Goal: Task Accomplishment & Management: Use online tool/utility

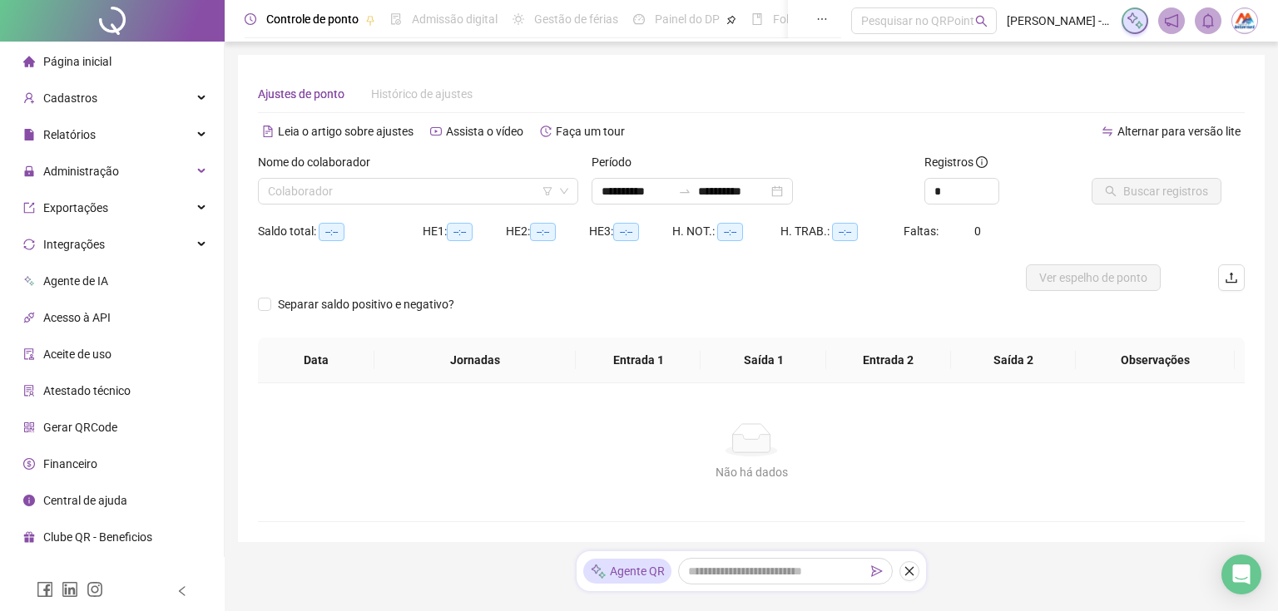
type input "**********"
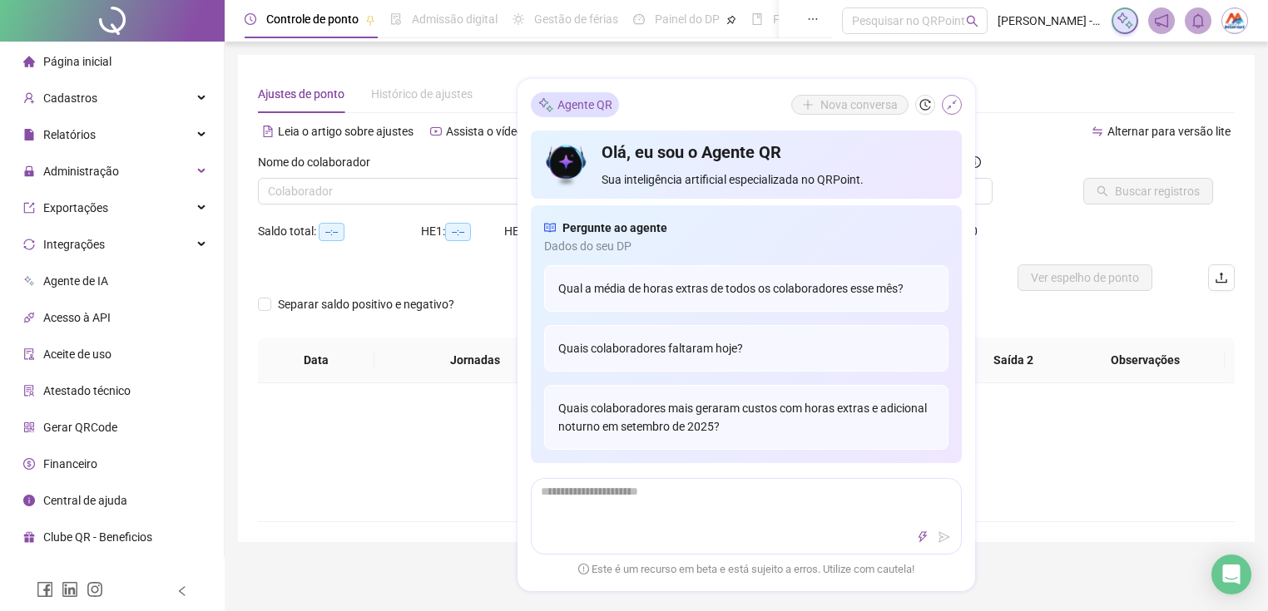
click at [948, 102] on icon "shrink" at bounding box center [952, 105] width 12 height 12
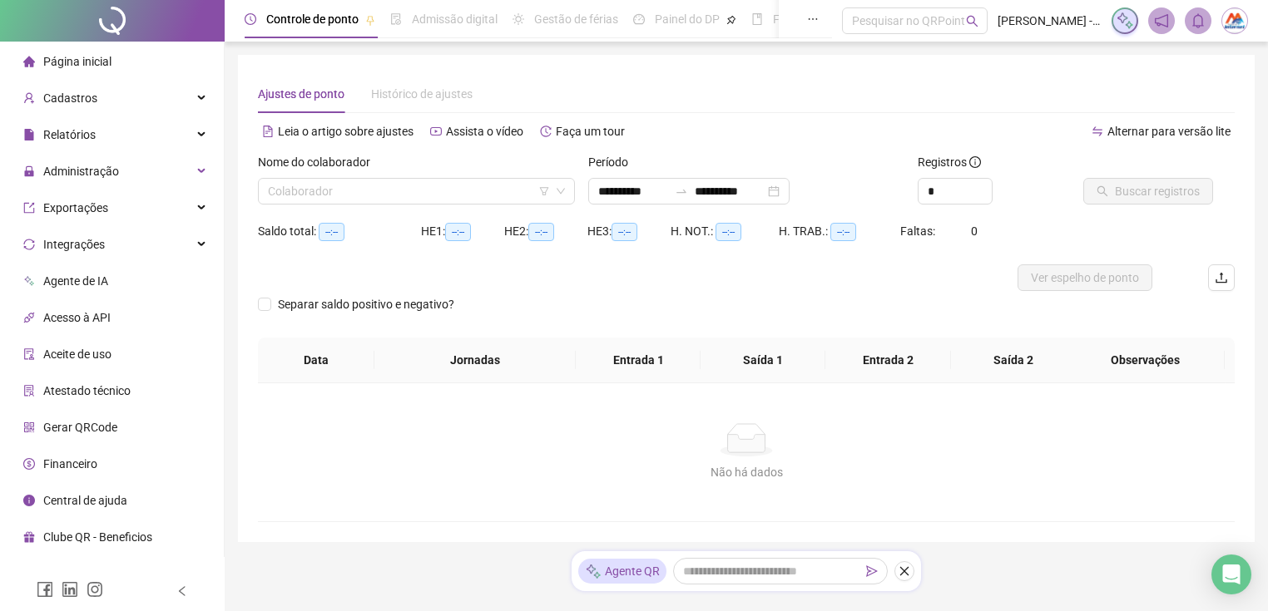
click at [496, 171] on div "Nome do colaborador" at bounding box center [416, 165] width 317 height 25
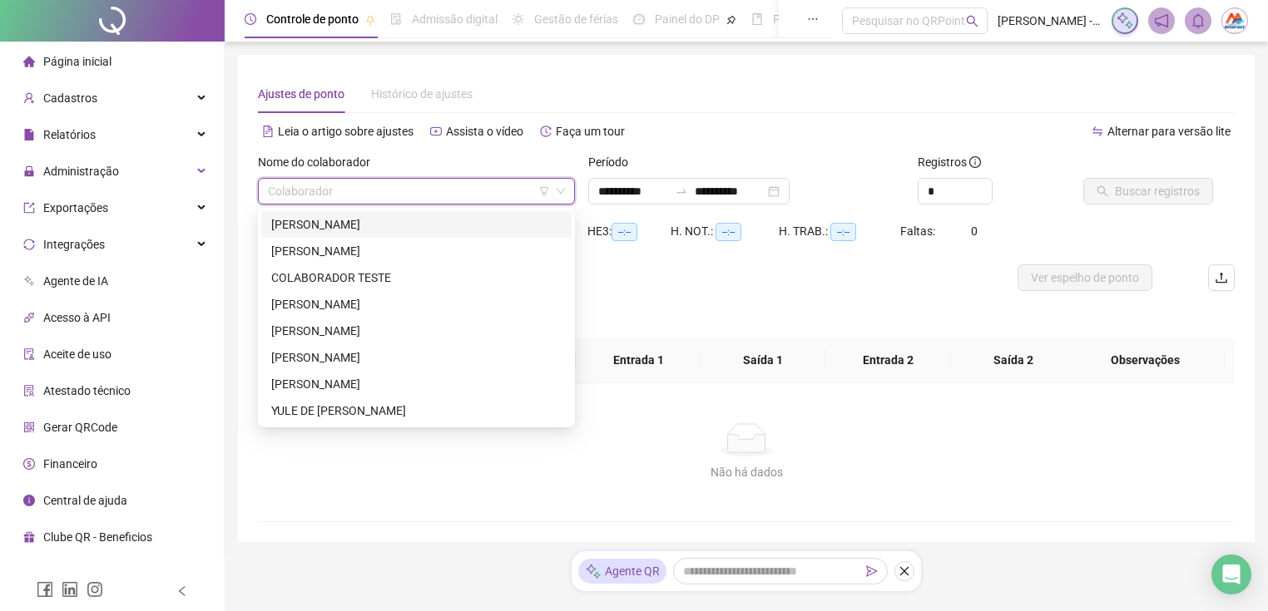
click at [485, 182] on input "search" at bounding box center [409, 191] width 282 height 25
click at [393, 304] on div "[PERSON_NAME]" at bounding box center [416, 304] width 290 height 18
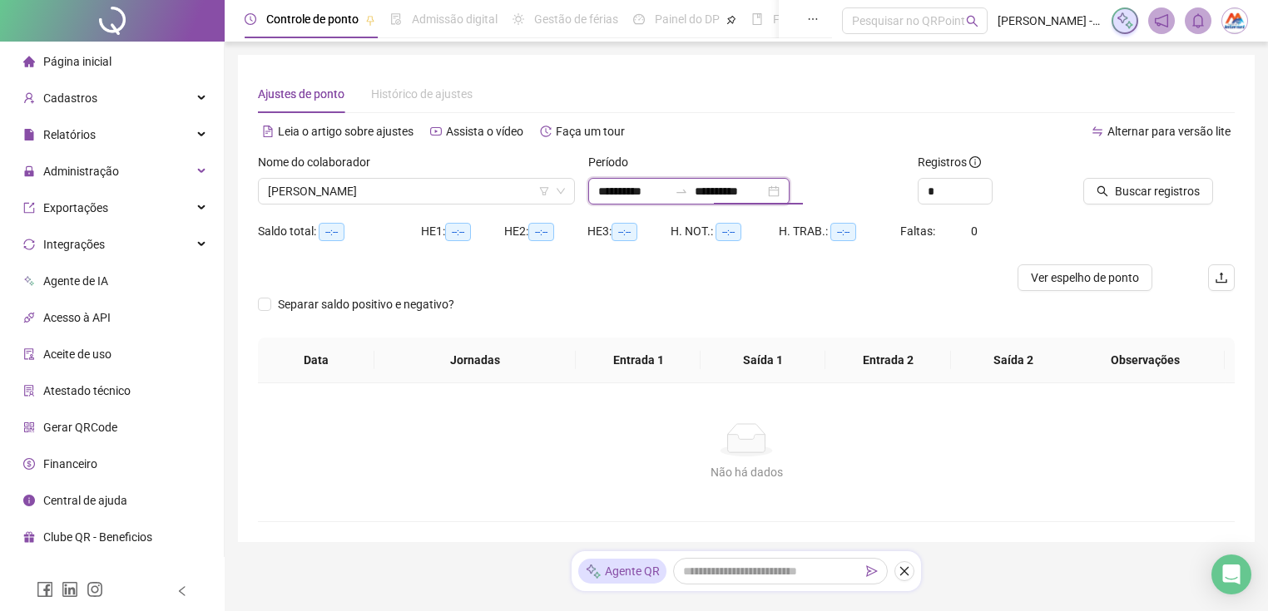
click at [748, 197] on input "**********" at bounding box center [730, 191] width 70 height 18
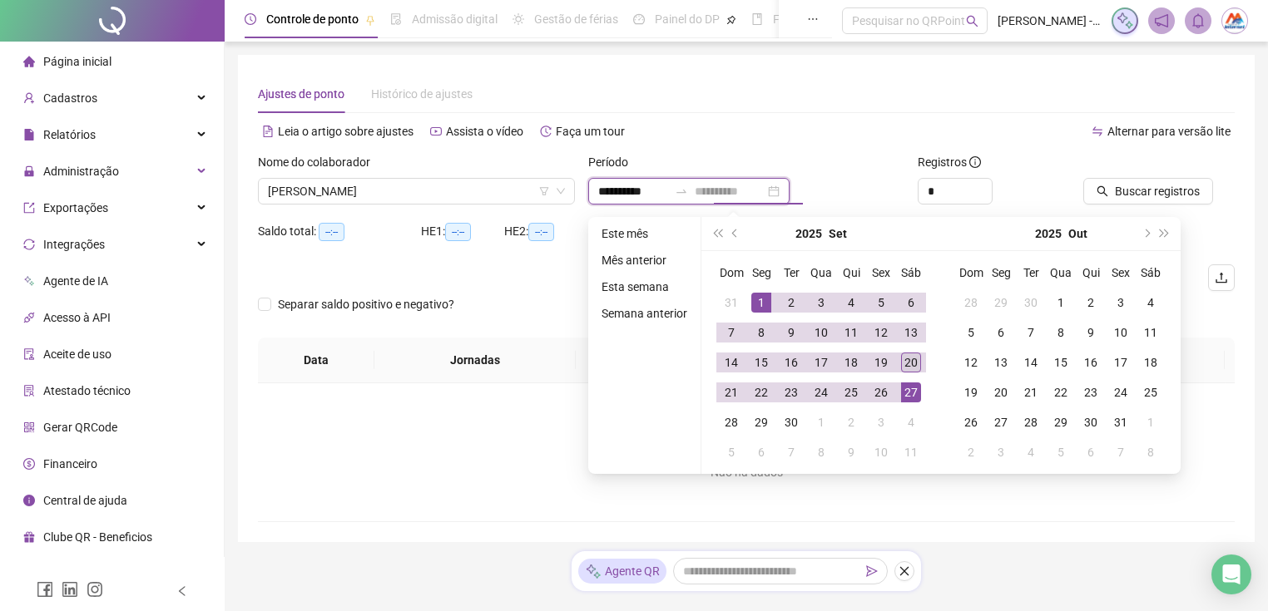
type input "**********"
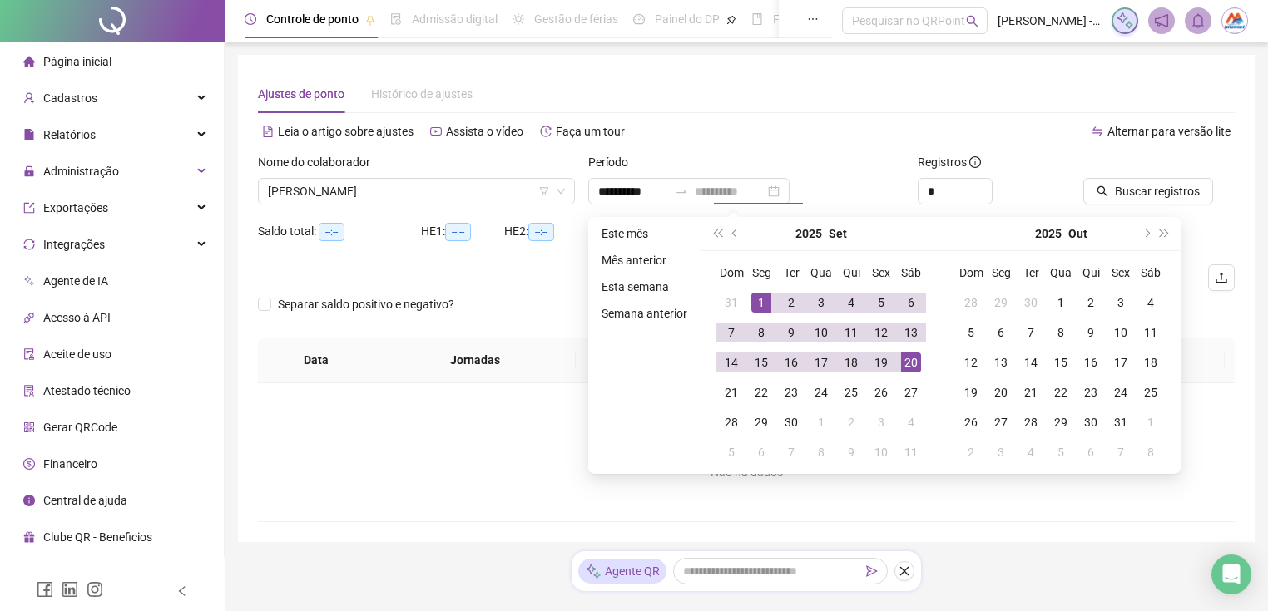
click at [909, 363] on div "20" at bounding box center [911, 363] width 20 height 20
type input "**********"
click at [1127, 180] on button "Buscar registros" at bounding box center [1148, 191] width 130 height 27
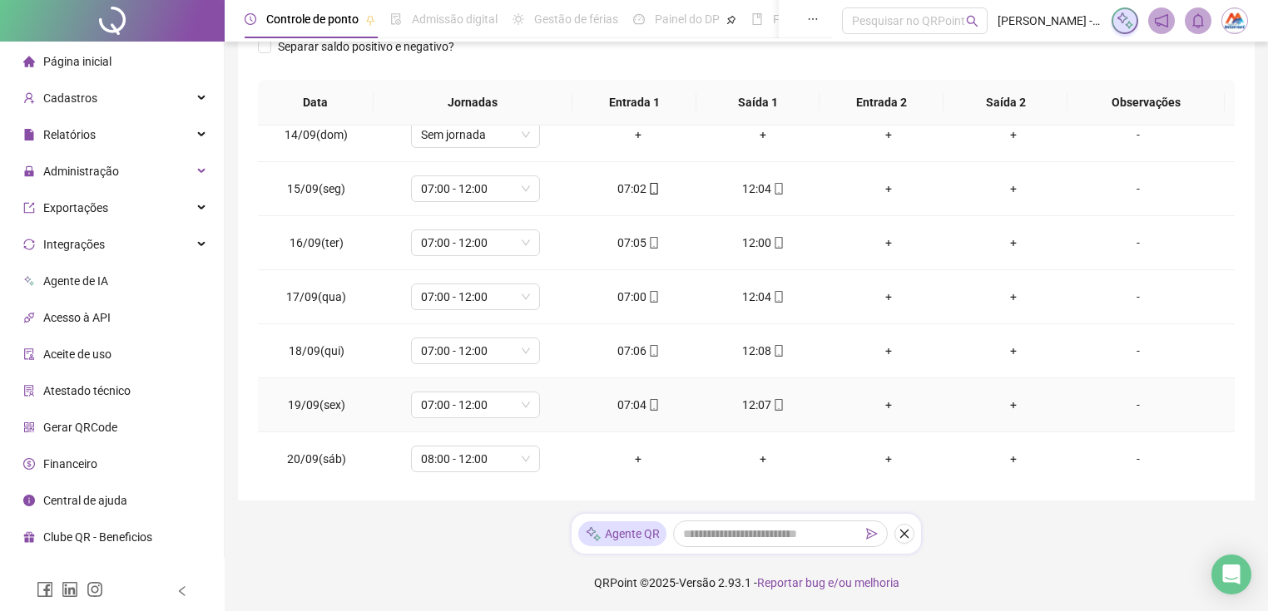
scroll to position [722, 0]
click at [1125, 452] on div "-" at bounding box center [1138, 457] width 98 height 18
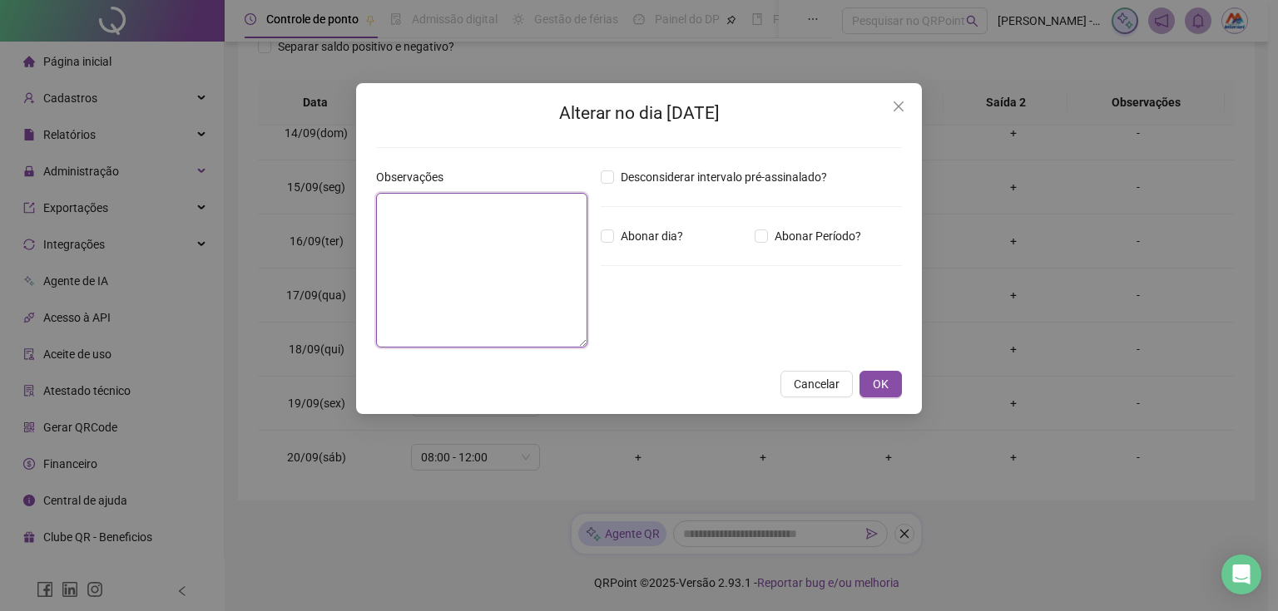
drag, startPoint x: 428, startPoint y: 236, endPoint x: 506, endPoint y: 245, distance: 77.9
click at [433, 238] on textarea at bounding box center [481, 270] width 211 height 155
click at [633, 239] on span "Abonar dia?" at bounding box center [652, 236] width 76 height 18
click at [498, 250] on textarea at bounding box center [481, 270] width 211 height 155
type textarea "**********"
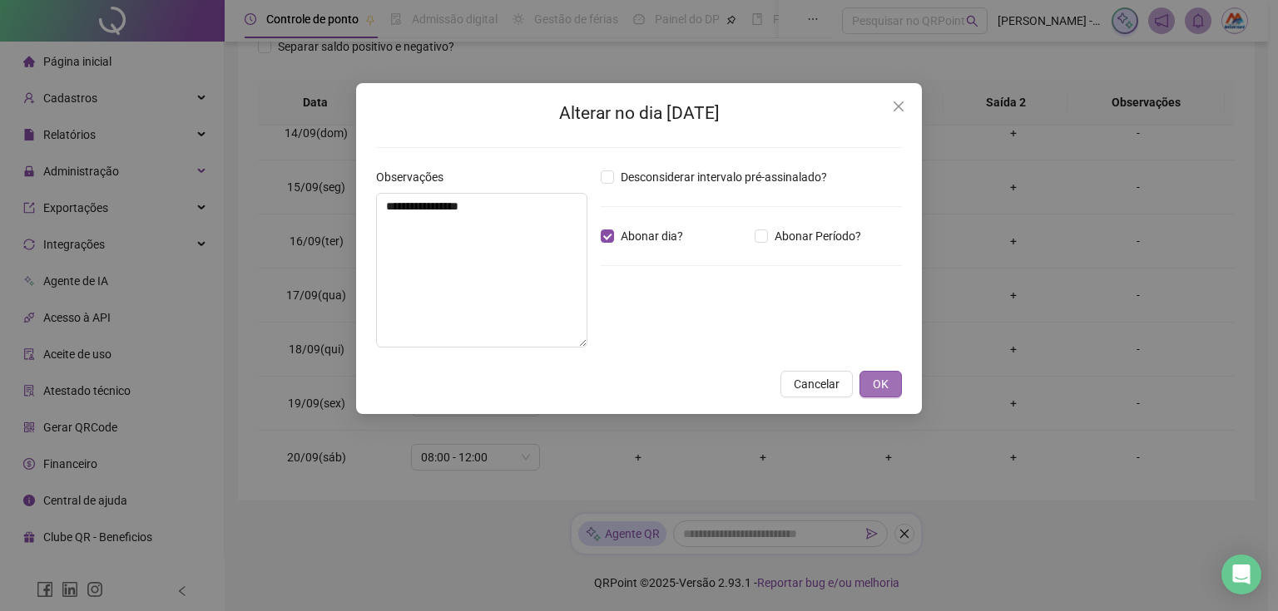
click at [878, 387] on span "OK" at bounding box center [881, 384] width 16 height 18
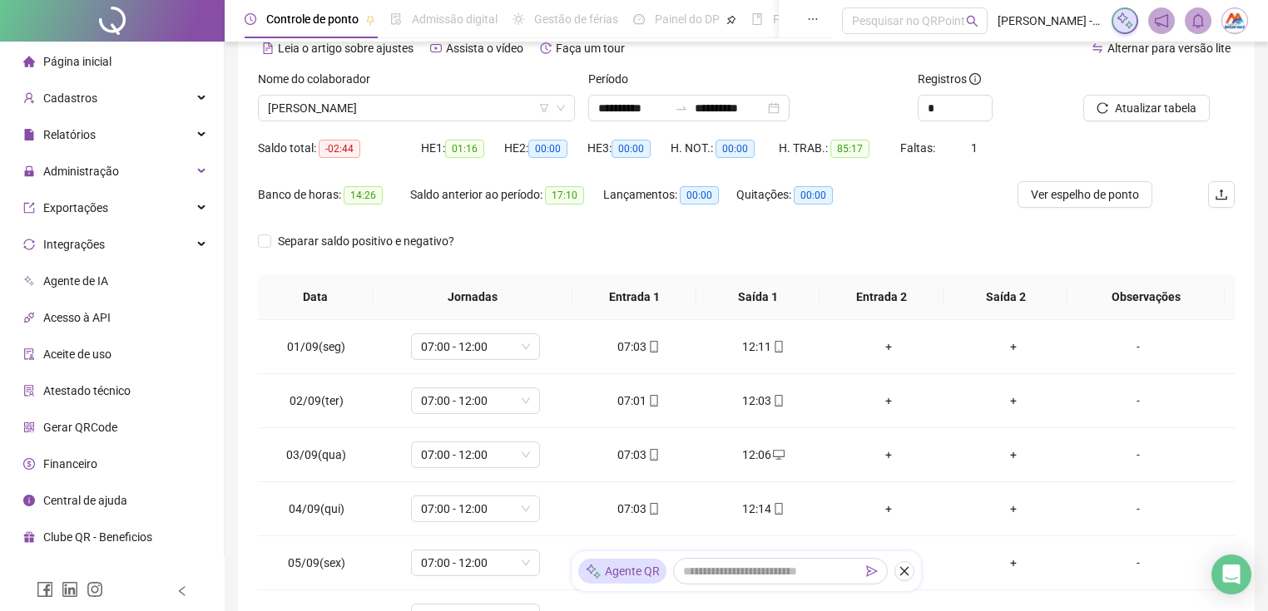
scroll to position [78, 0]
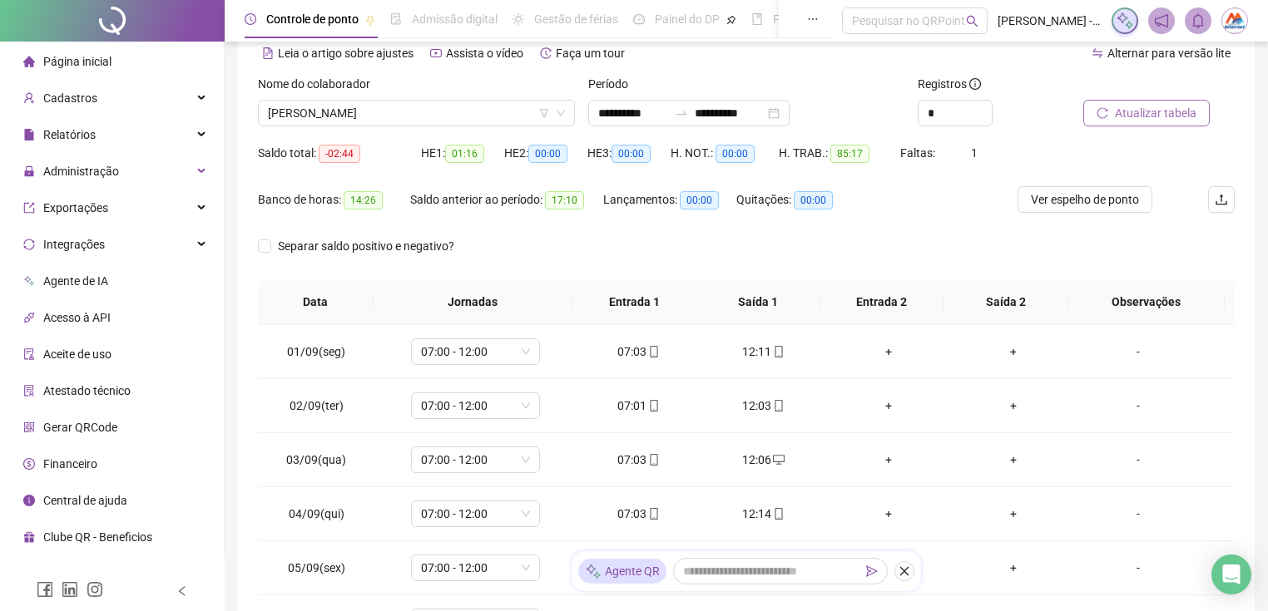
click at [1145, 112] on span "Atualizar tabela" at bounding box center [1156, 113] width 82 height 18
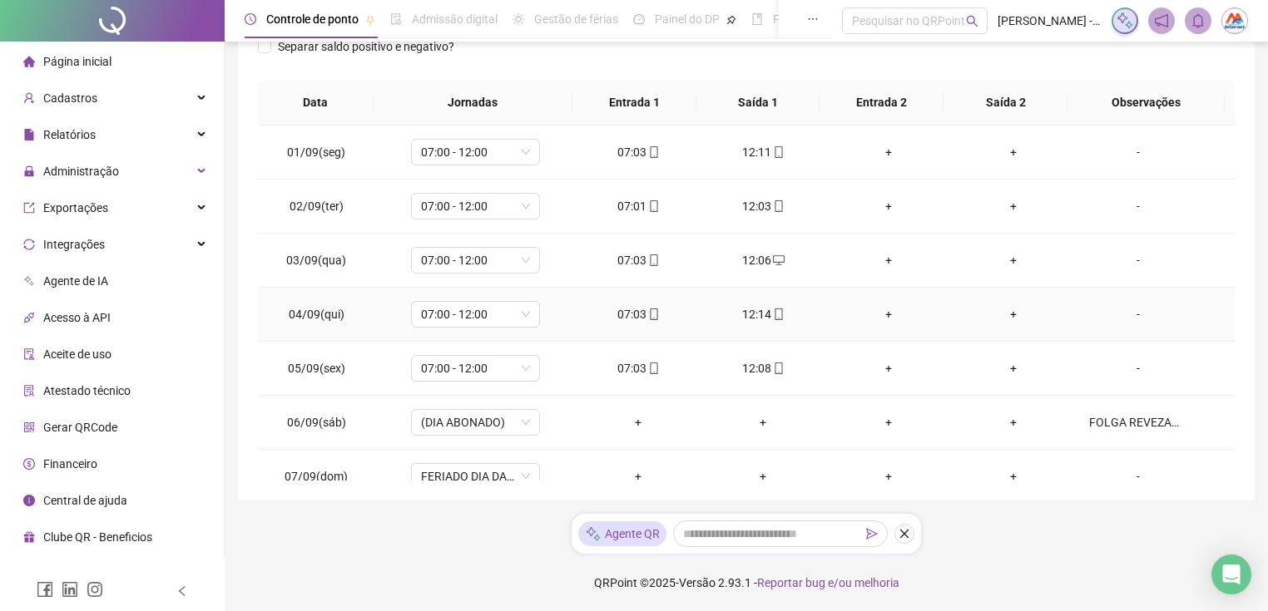
scroll to position [0, 0]
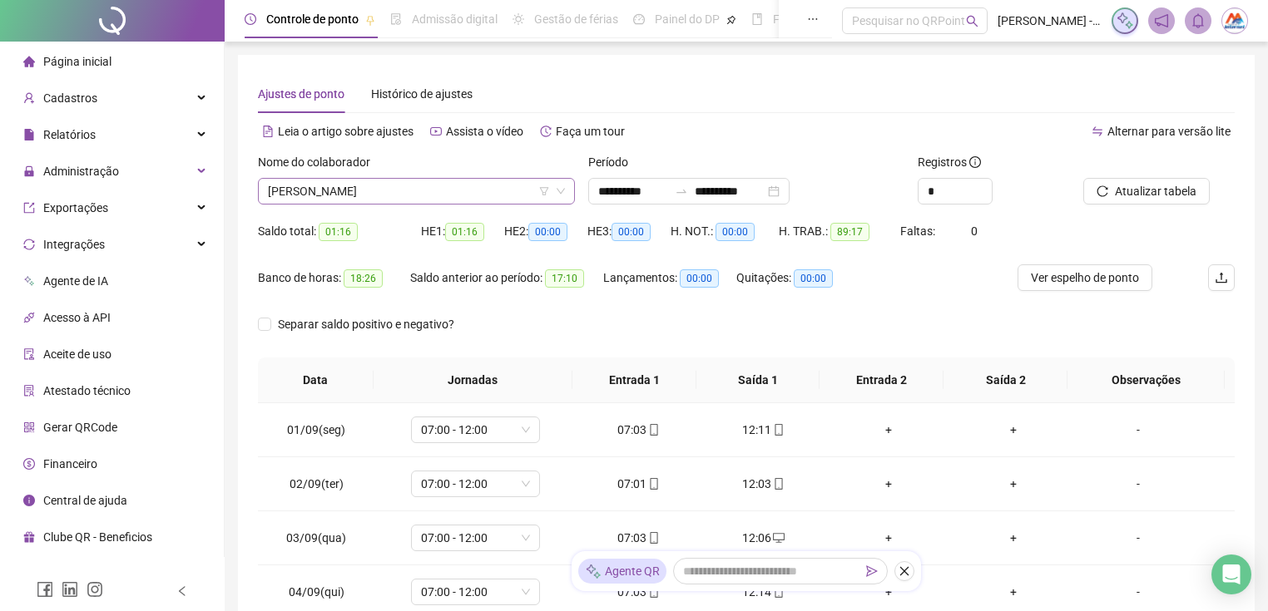
click at [346, 191] on span "[PERSON_NAME]" at bounding box center [416, 191] width 297 height 25
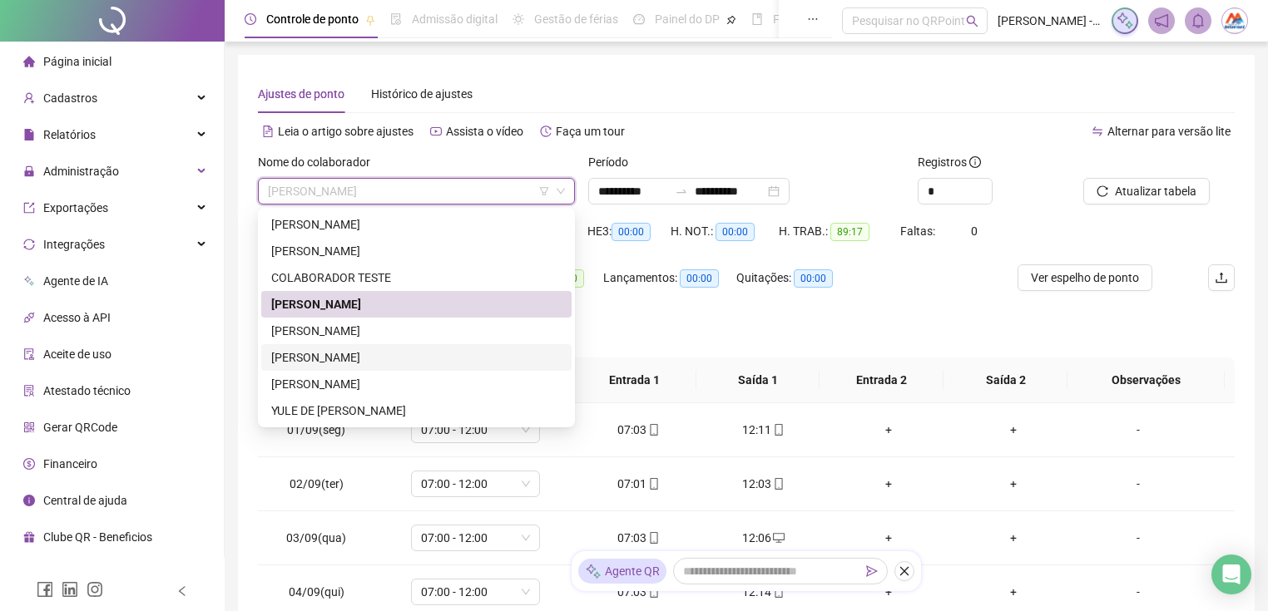
click at [407, 356] on div "[PERSON_NAME]" at bounding box center [416, 358] width 290 height 18
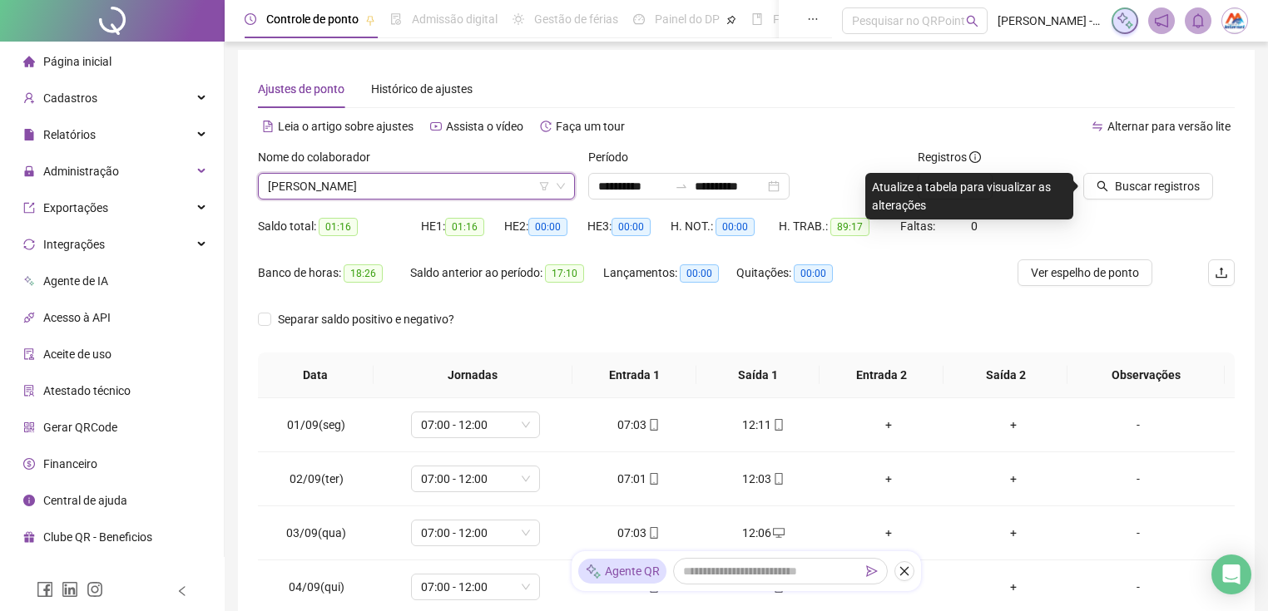
scroll to position [278, 0]
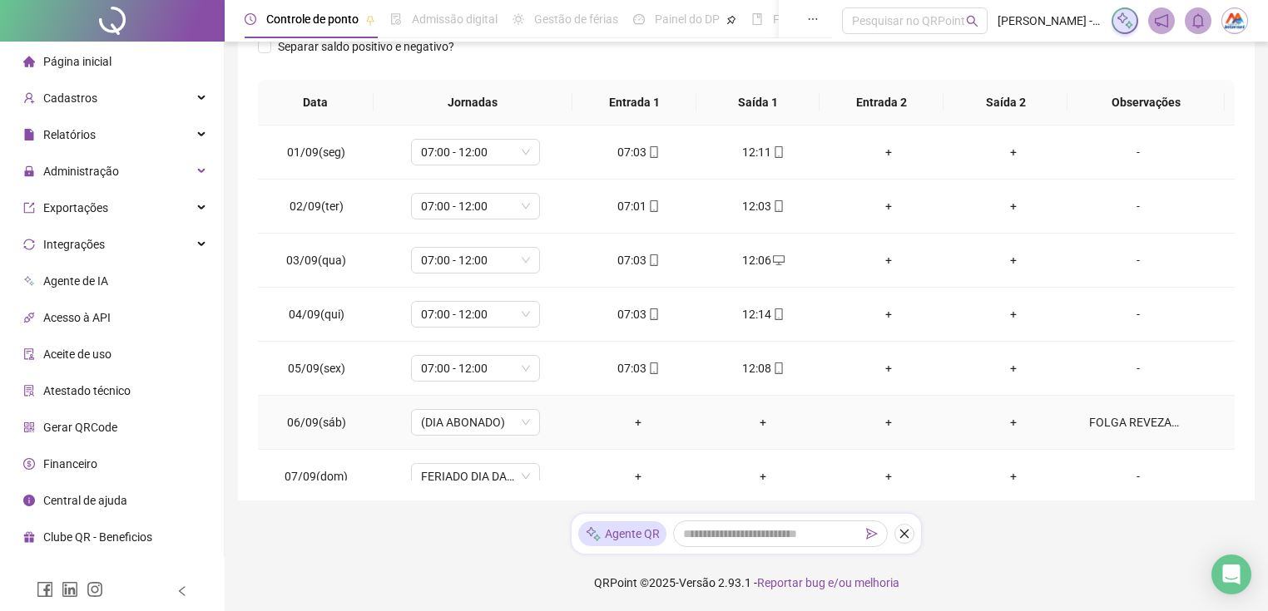
click at [1097, 419] on div "FOLGA REVEZAMENTO" at bounding box center [1138, 422] width 98 height 18
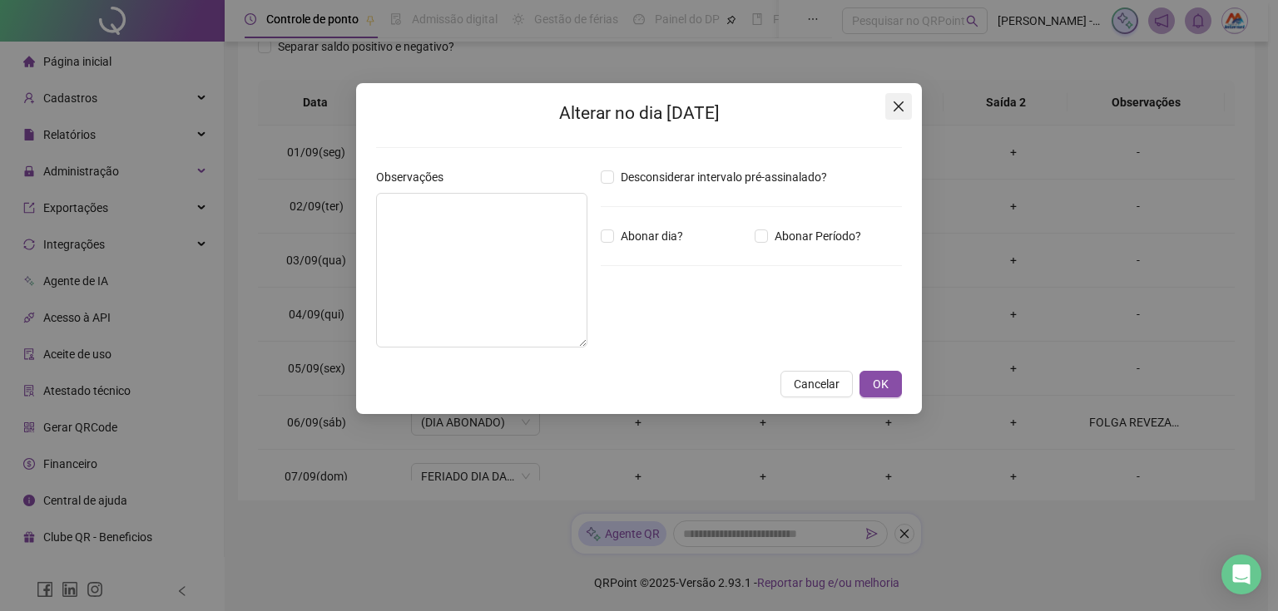
click at [897, 104] on icon "close" at bounding box center [898, 106] width 10 height 10
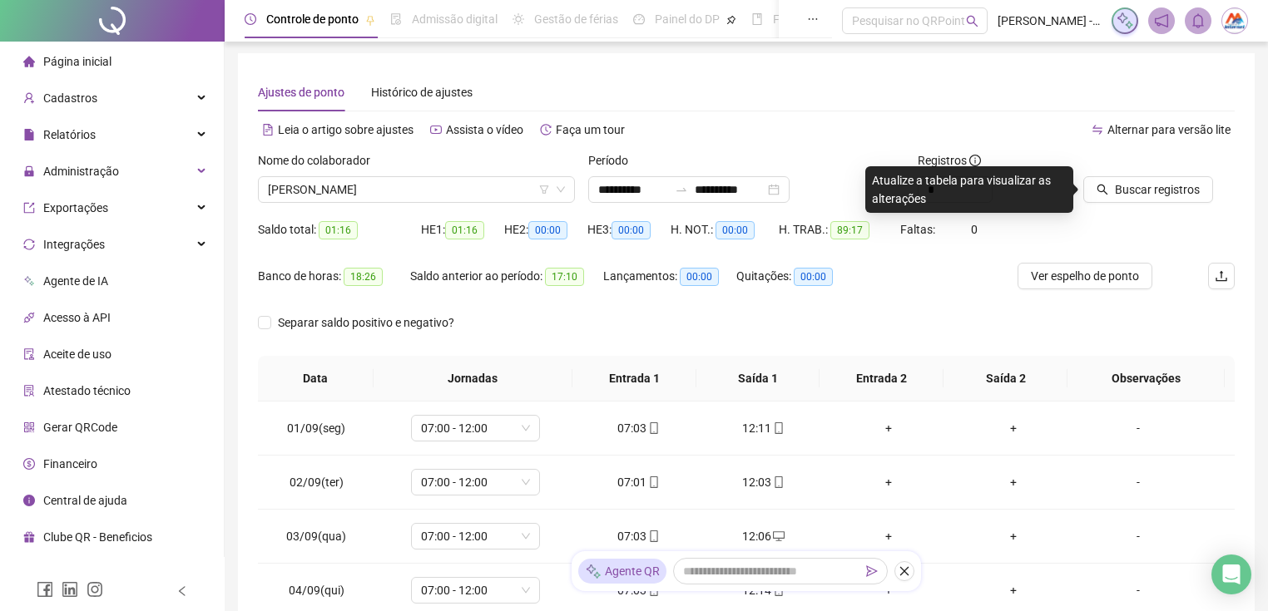
scroll to position [0, 0]
click at [1135, 189] on span "Buscar registros" at bounding box center [1157, 191] width 85 height 18
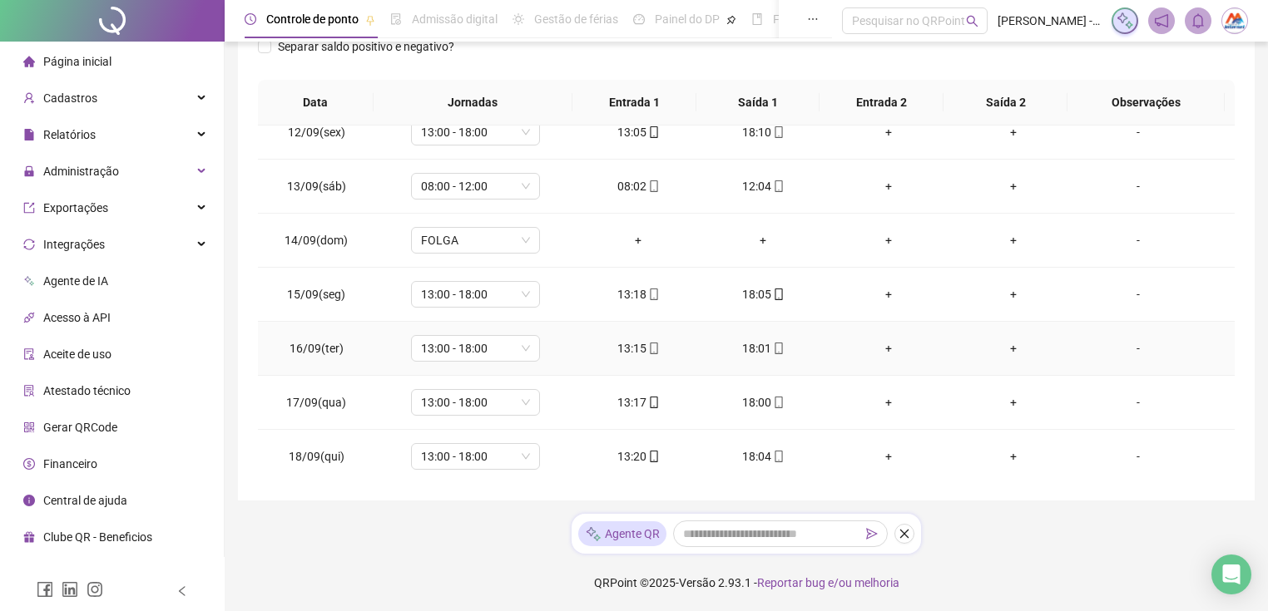
scroll to position [722, 0]
click at [1141, 451] on div "-" at bounding box center [1138, 457] width 98 height 18
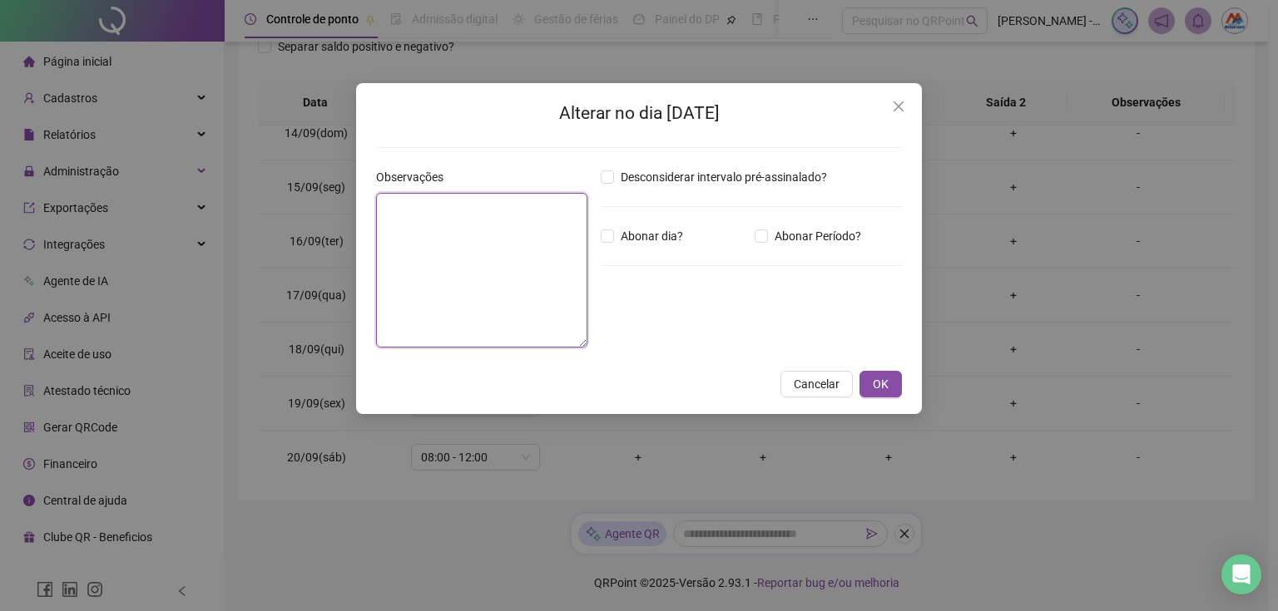
click at [388, 324] on textarea at bounding box center [481, 270] width 211 height 155
type textarea "*"
type textarea "**********"
click at [631, 239] on span "Abonar dia?" at bounding box center [652, 236] width 76 height 18
click at [881, 379] on span "OK" at bounding box center [881, 384] width 16 height 18
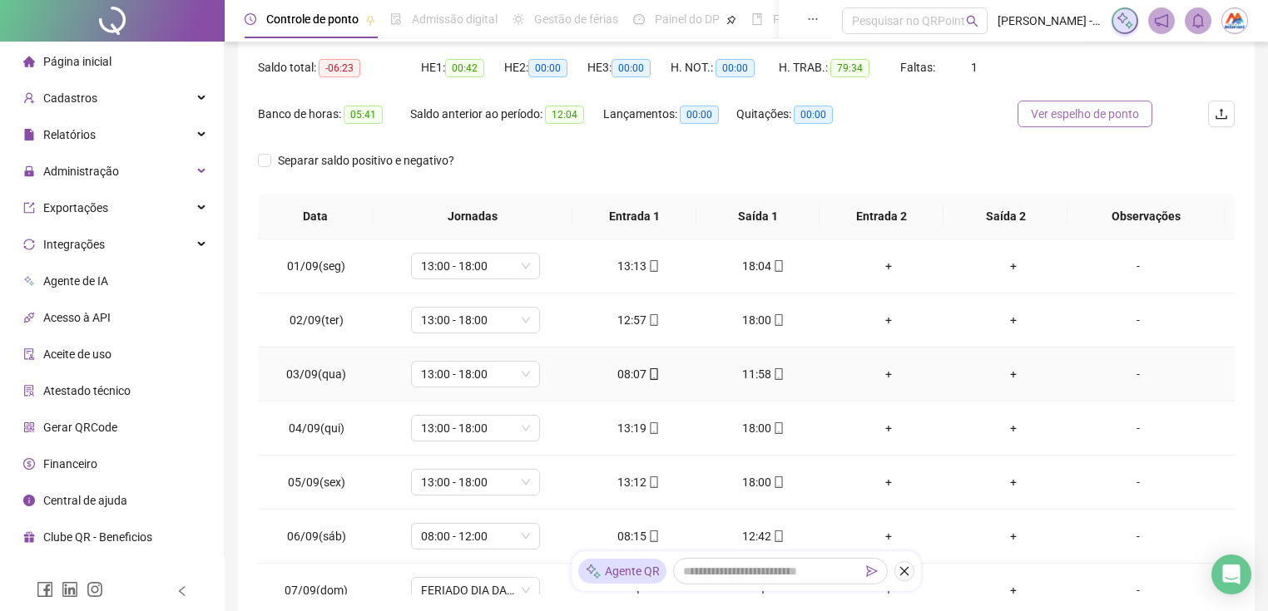
scroll to position [0, 0]
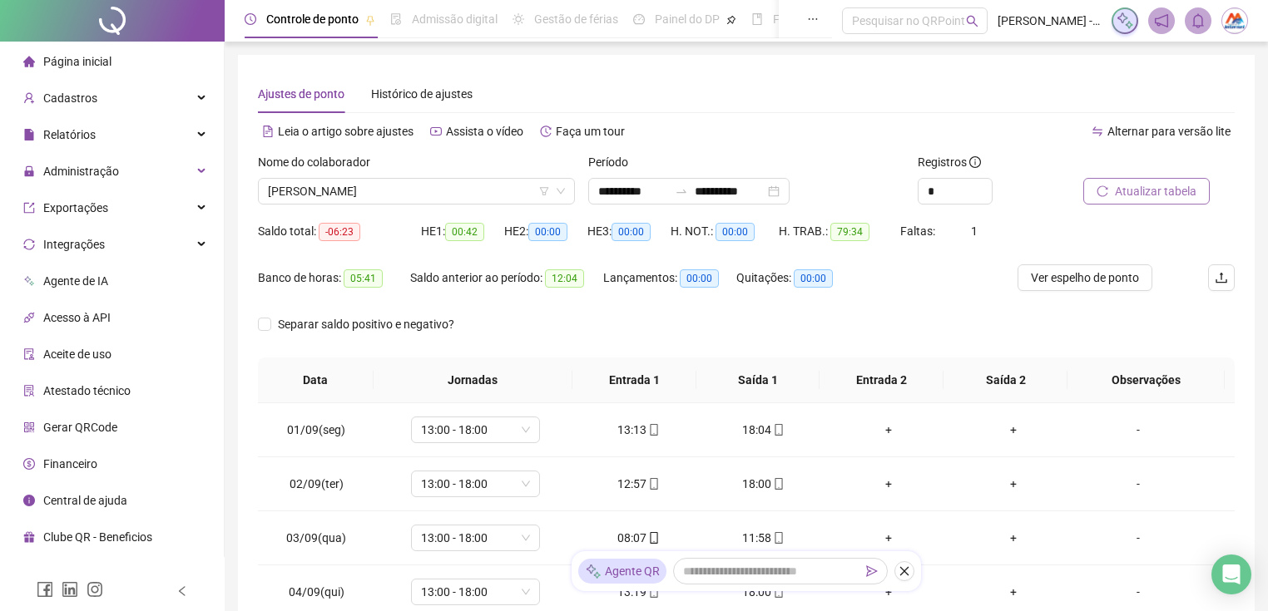
click at [1151, 193] on span "Atualizar tabela" at bounding box center [1156, 191] width 82 height 18
click at [305, 193] on span "[PERSON_NAME]" at bounding box center [416, 191] width 297 height 25
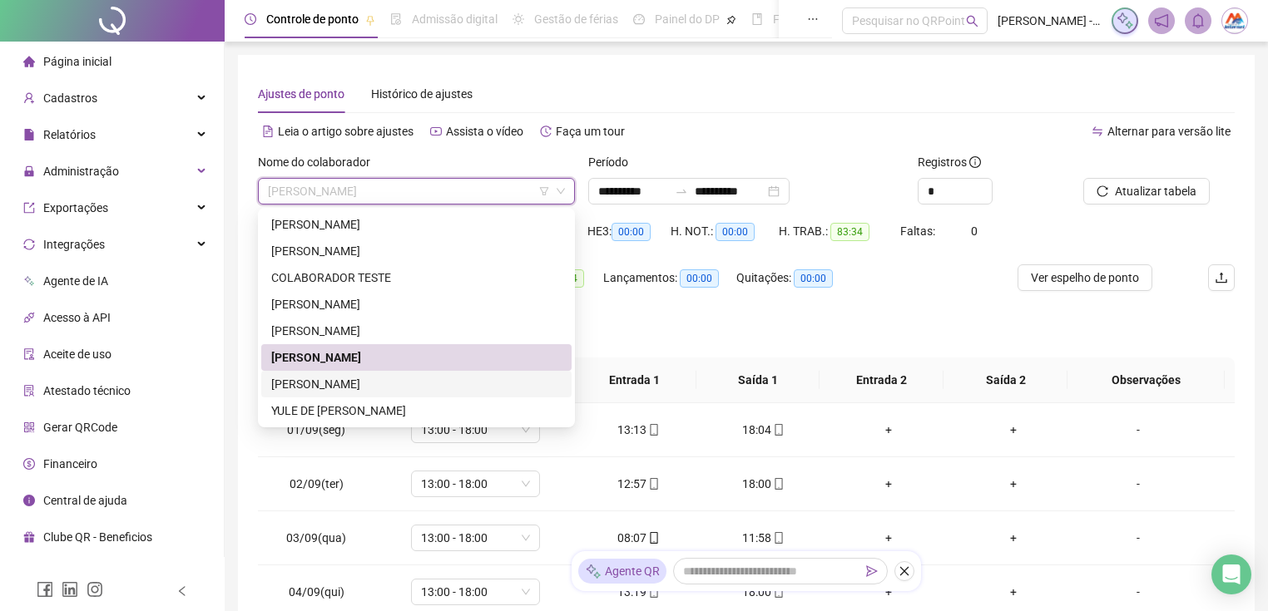
click at [356, 382] on div "[PERSON_NAME]" at bounding box center [416, 384] width 290 height 18
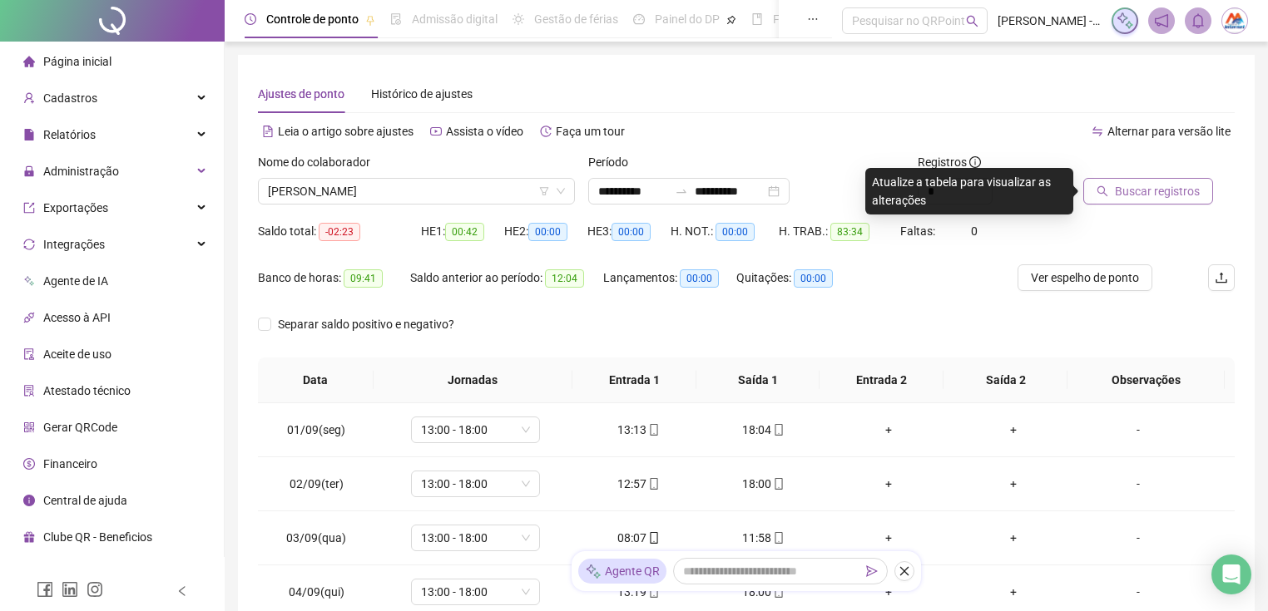
click at [1135, 191] on span "Buscar registros" at bounding box center [1157, 191] width 85 height 18
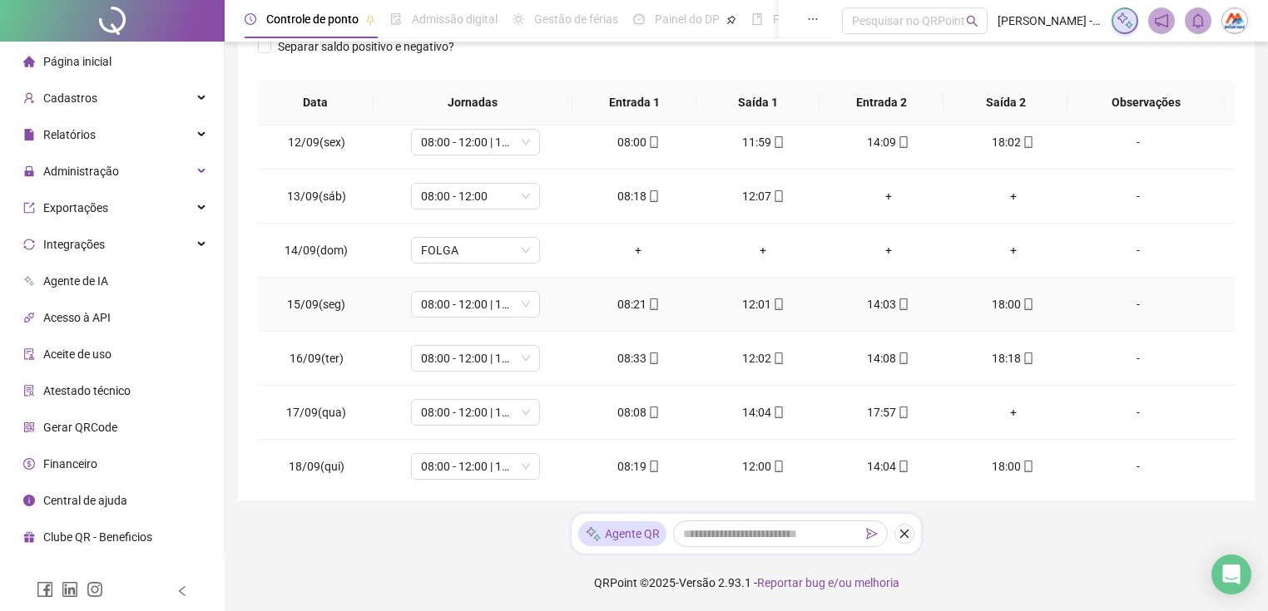
scroll to position [722, 0]
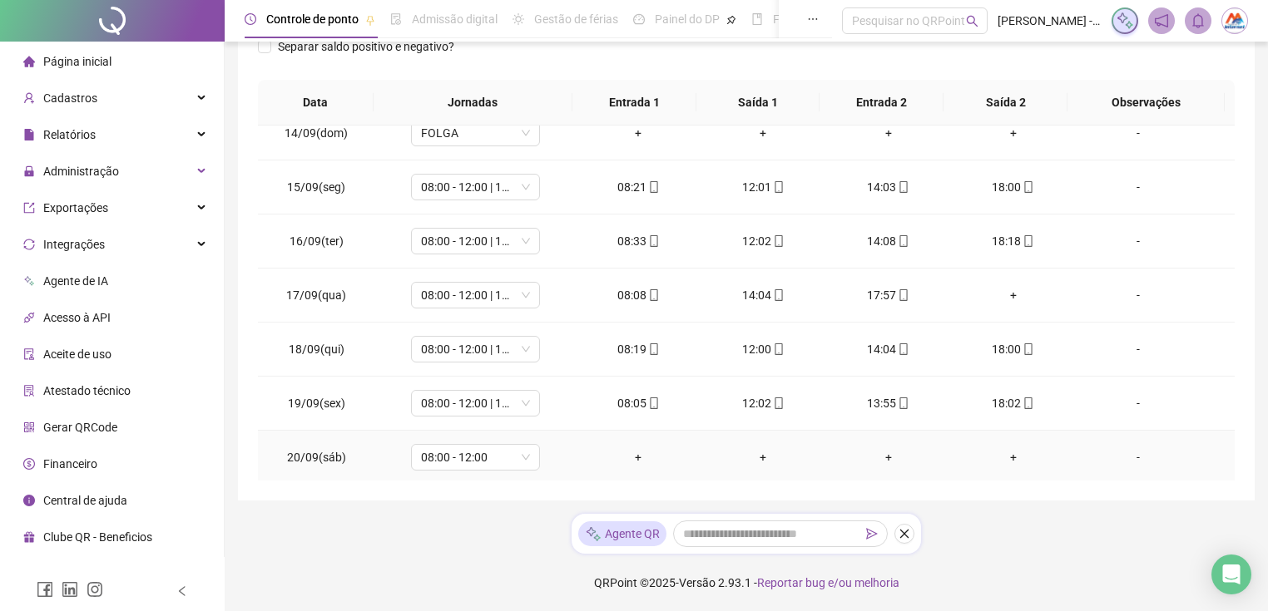
click at [1125, 453] on div "-" at bounding box center [1138, 457] width 98 height 18
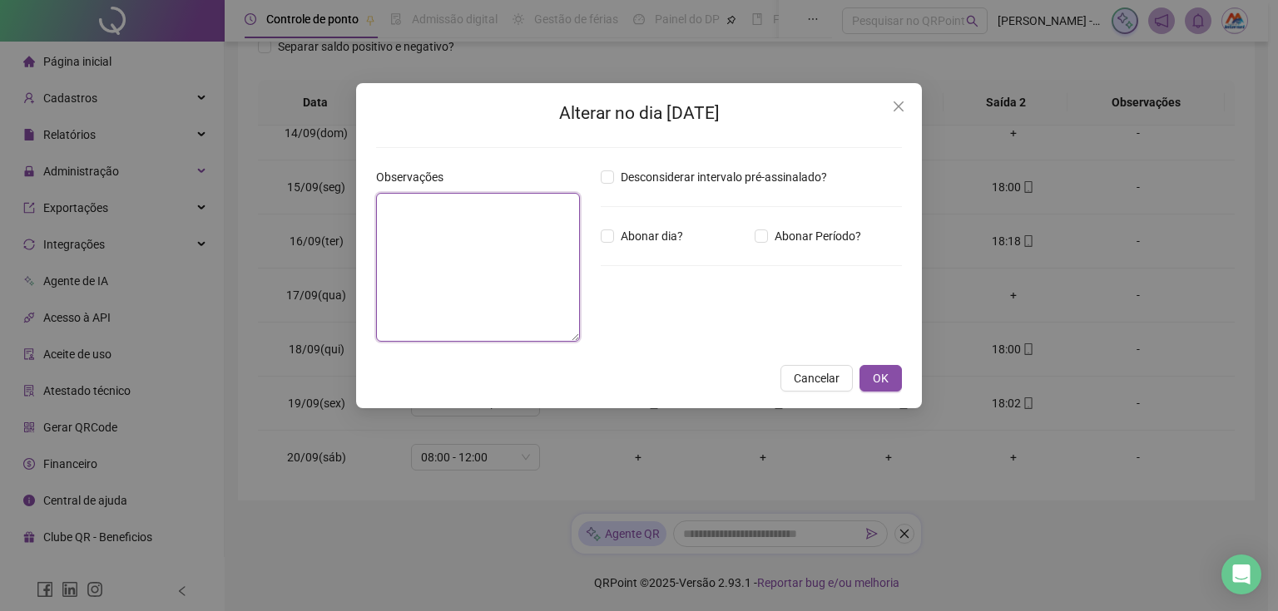
click at [458, 256] on textarea at bounding box center [478, 267] width 204 height 149
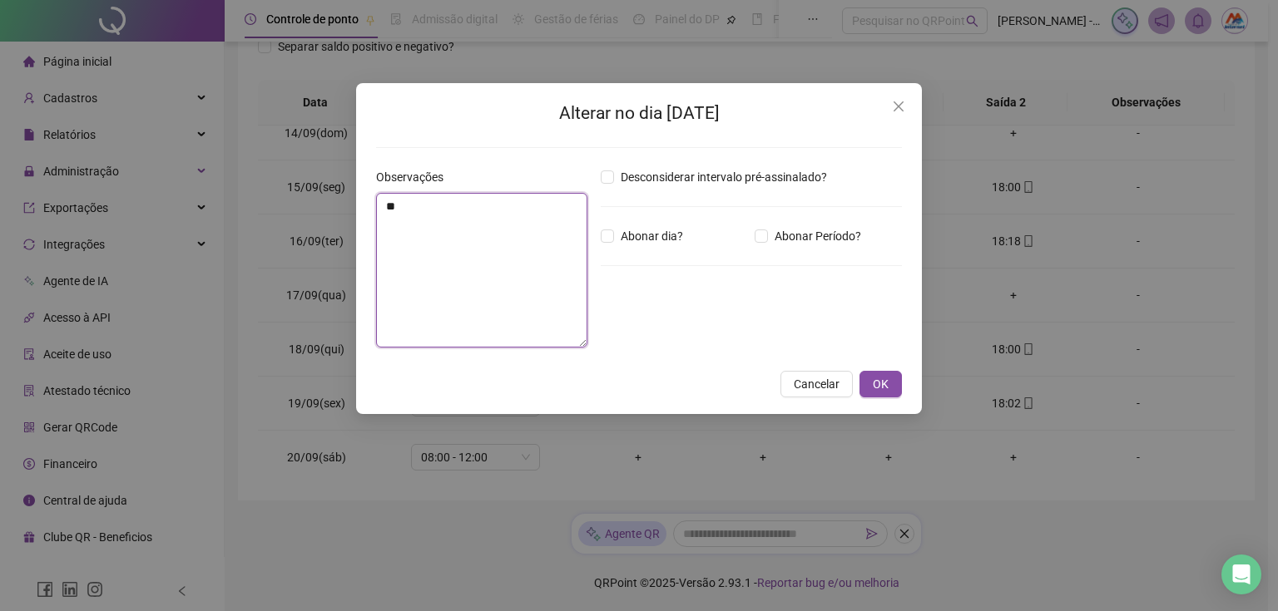
type textarea "*"
type textarea "**********"
click at [652, 240] on span "Abonar dia?" at bounding box center [652, 236] width 76 height 18
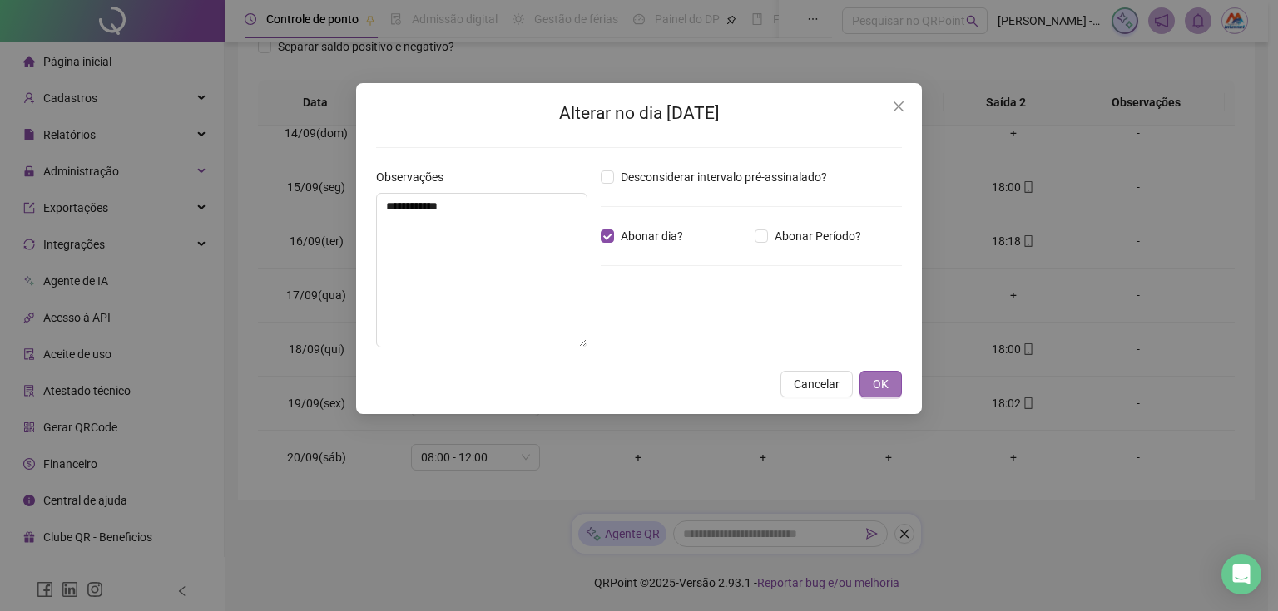
click at [882, 384] on span "OK" at bounding box center [881, 384] width 16 height 18
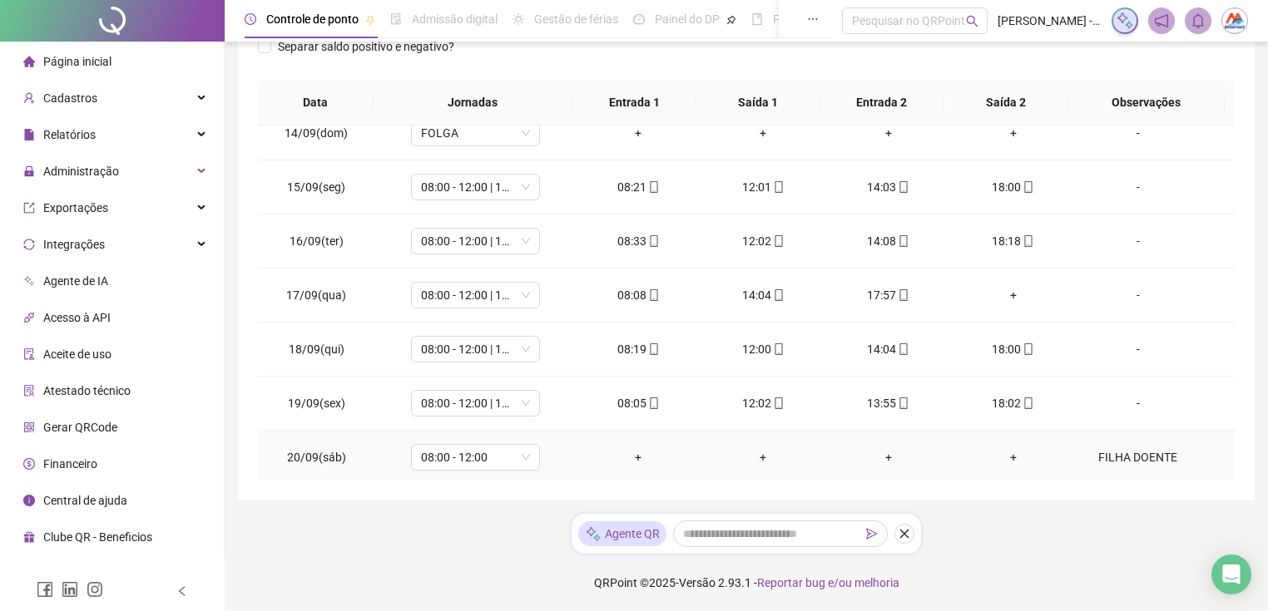
click at [1139, 448] on div "FILHA DOENTE" at bounding box center [1138, 457] width 98 height 18
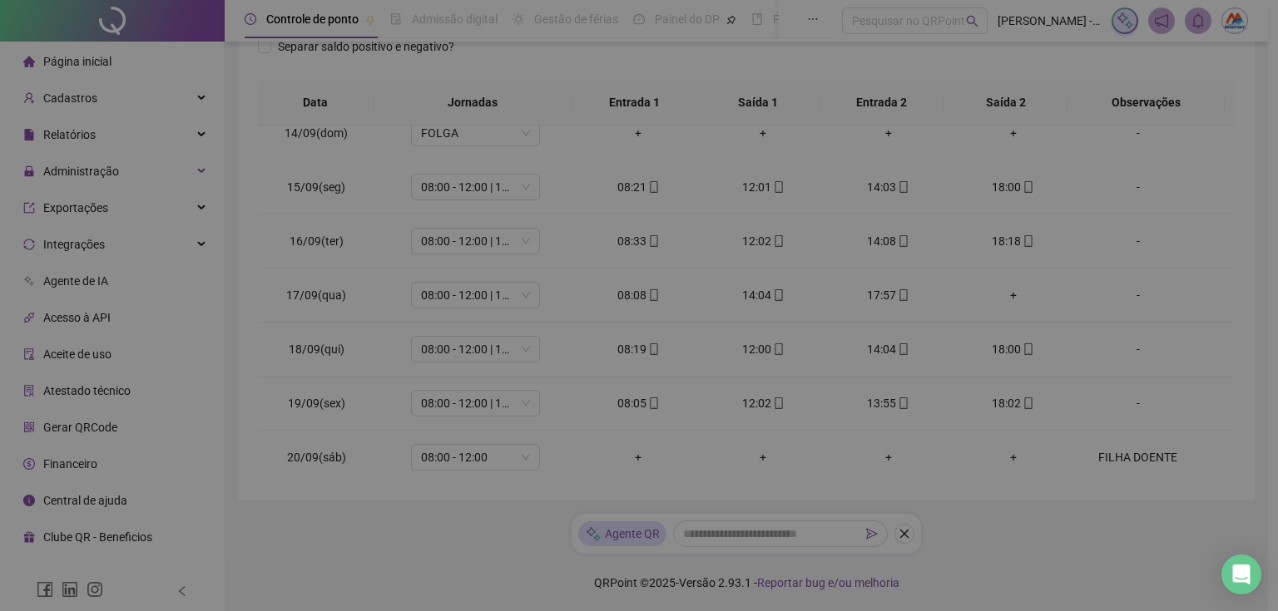
type textarea "**********"
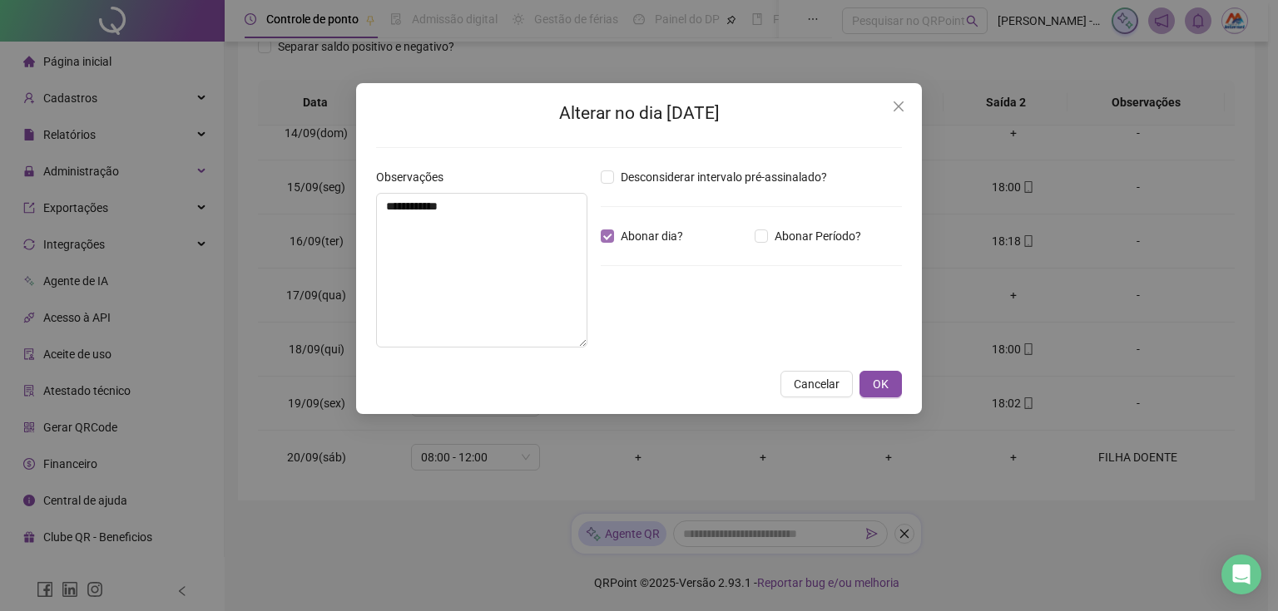
click at [625, 235] on span "Abonar dia?" at bounding box center [652, 236] width 76 height 18
click at [905, 389] on div "**********" at bounding box center [639, 248] width 566 height 331
click at [885, 389] on span "OK" at bounding box center [881, 384] width 16 height 18
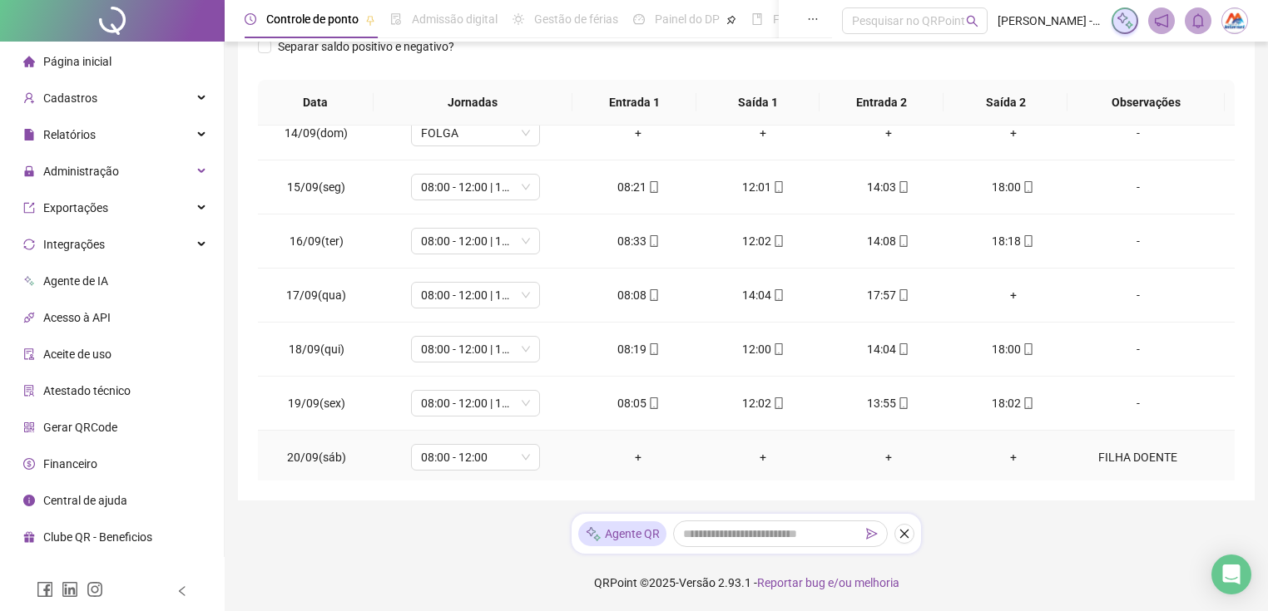
click at [611, 454] on div "+" at bounding box center [638, 457] width 98 height 18
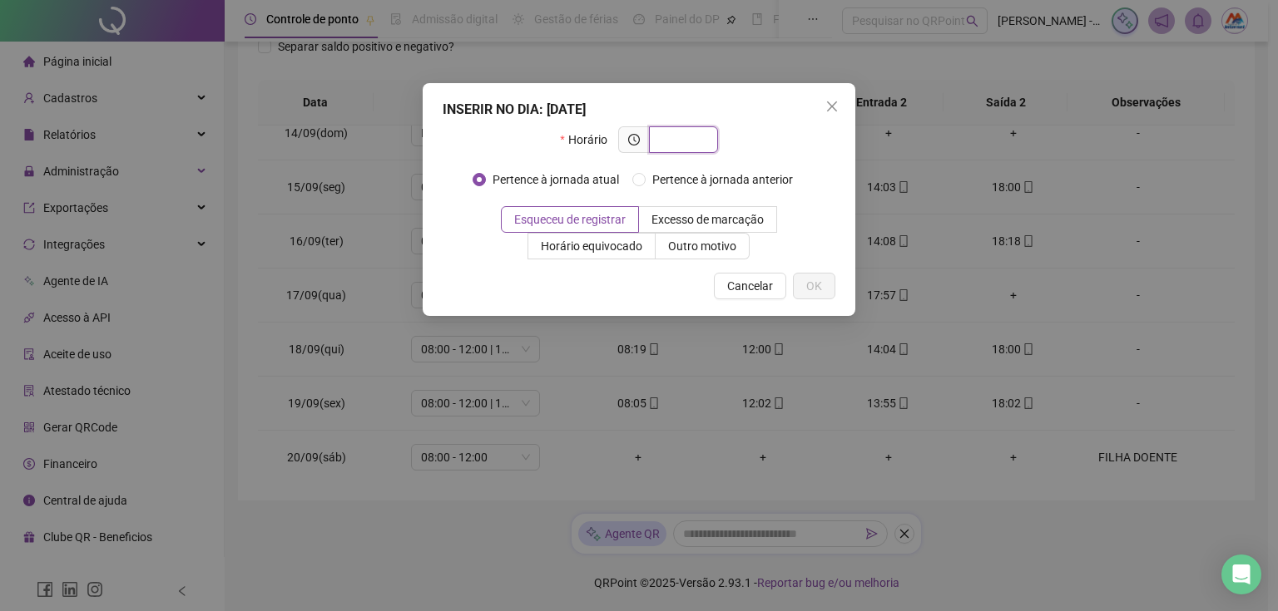
click at [681, 131] on input "text" at bounding box center [682, 140] width 46 height 18
type input "*****"
click at [808, 280] on span "OK" at bounding box center [814, 286] width 16 height 18
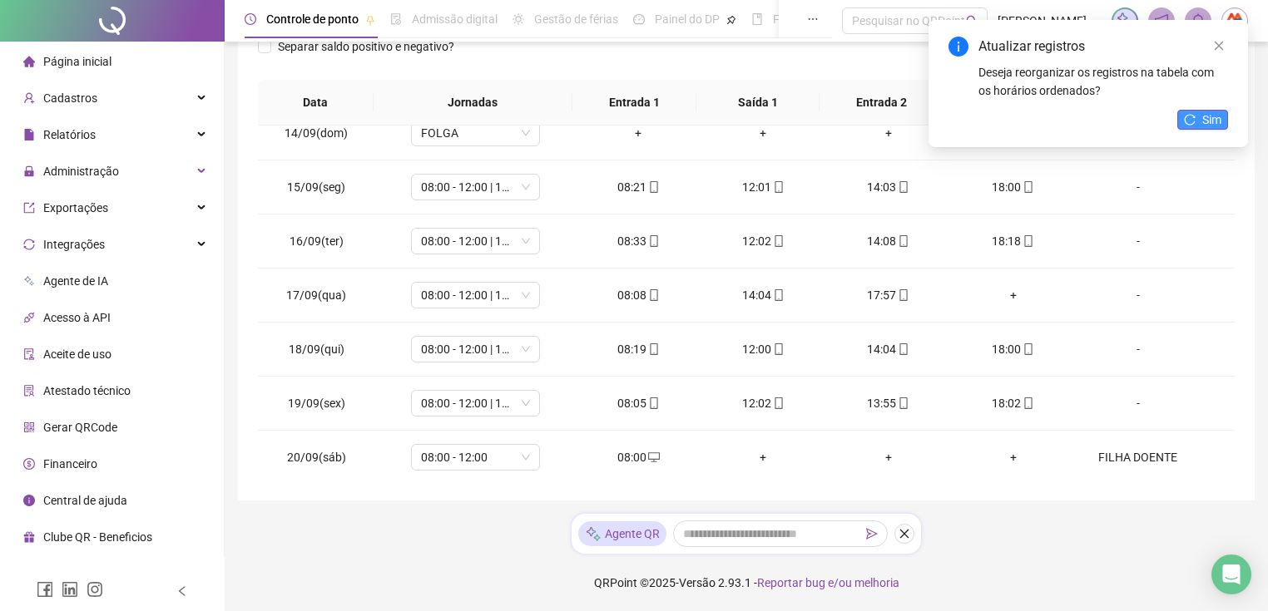
click at [1193, 114] on icon "reload" at bounding box center [1190, 120] width 12 height 12
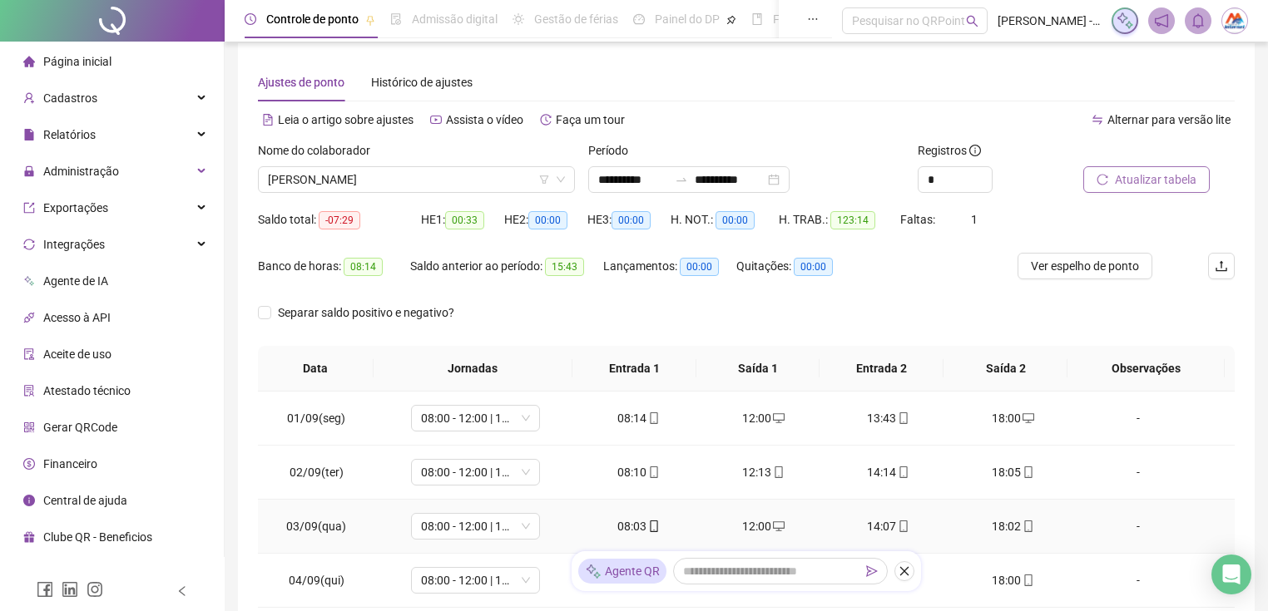
scroll to position [0, 0]
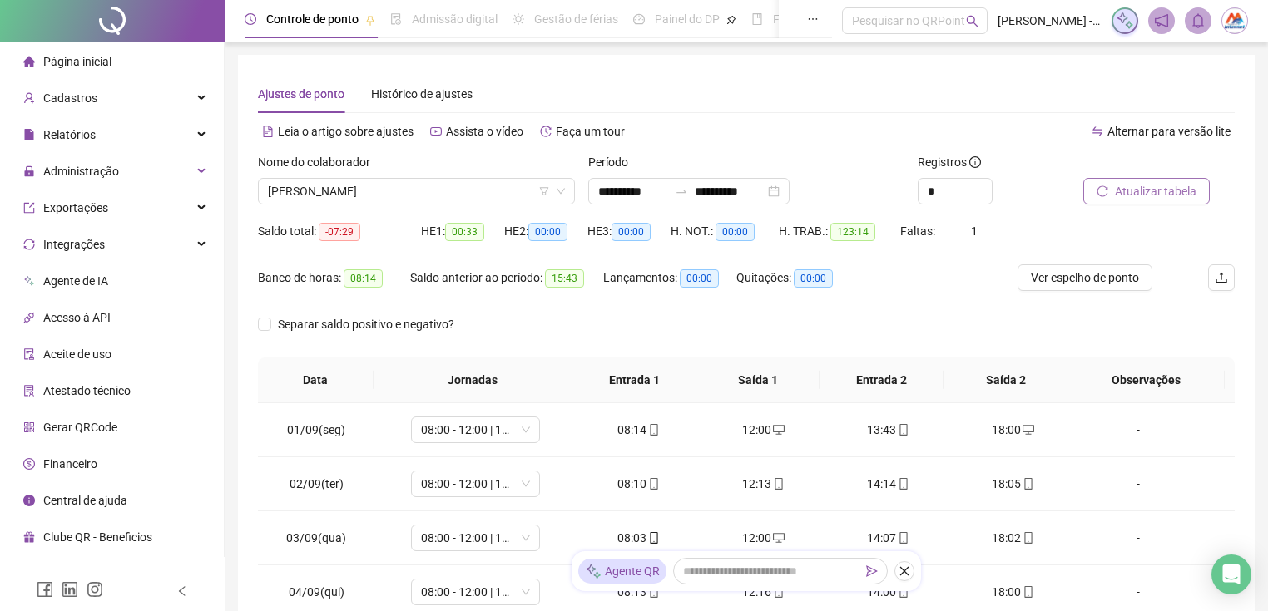
click at [1126, 186] on span "Atualizar tabela" at bounding box center [1156, 191] width 82 height 18
